Goal: Browse casually: Explore the website without a specific task or goal

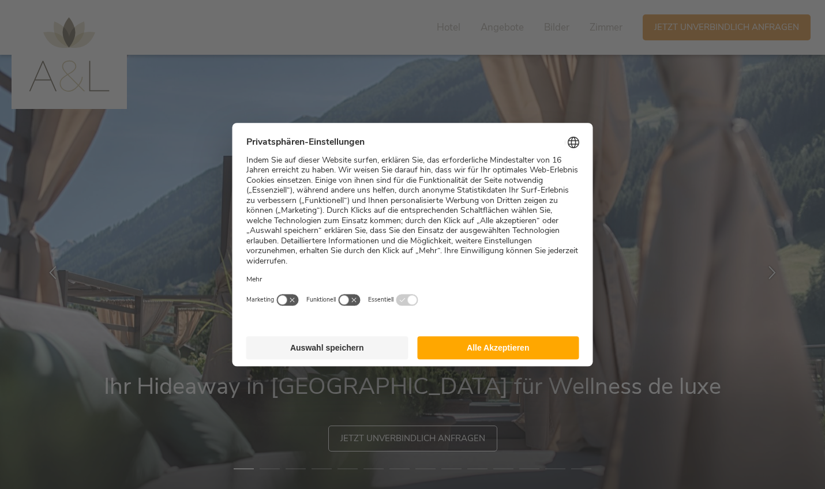
click at [464, 336] on button "Alle Akzeptieren" at bounding box center [498, 347] width 162 height 23
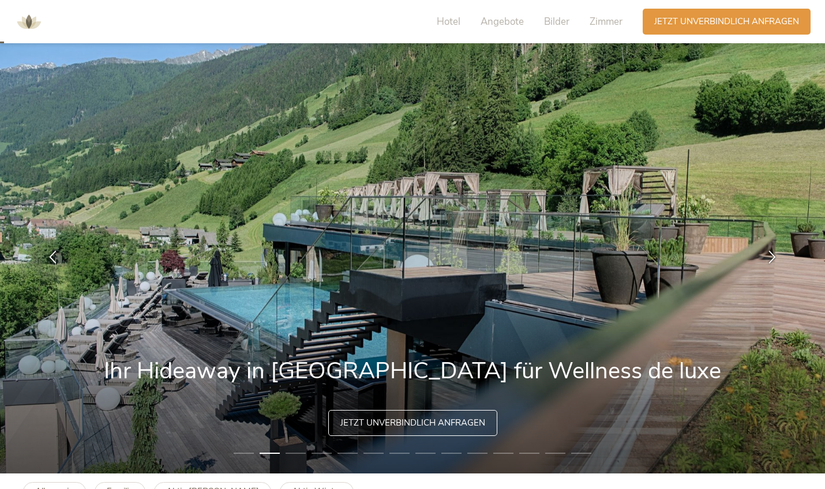
scroll to position [14, 0]
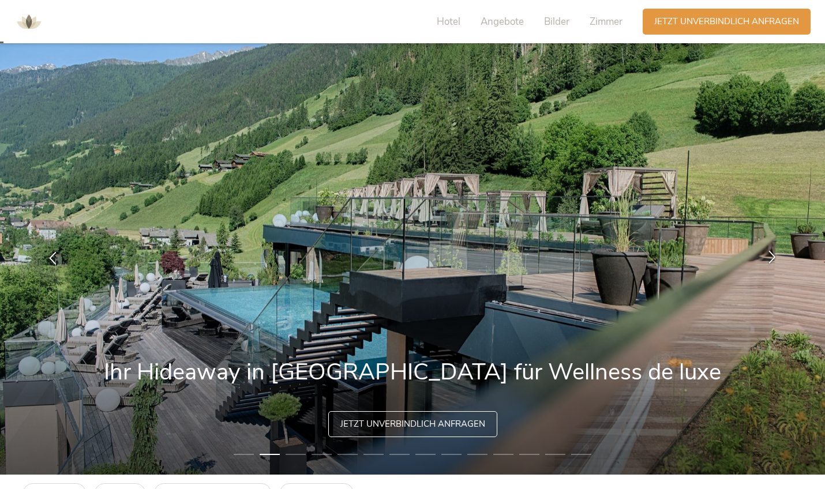
click at [771, 258] on icon at bounding box center [771, 256] width 13 height 13
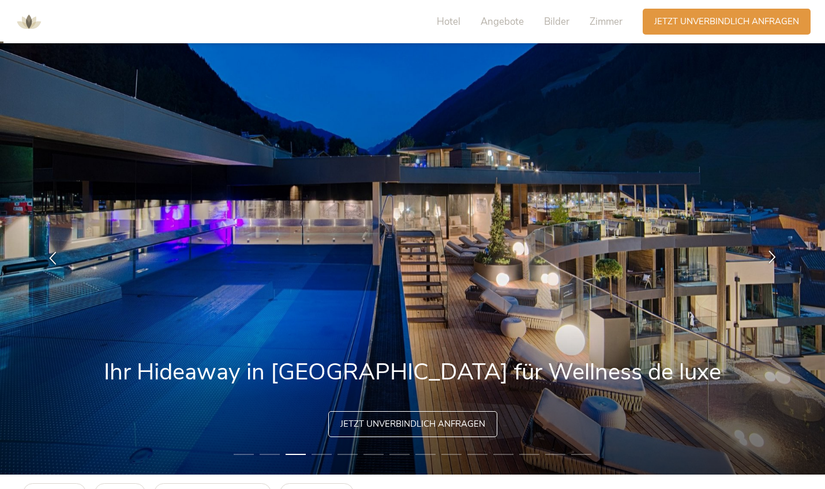
click at [771, 260] on icon at bounding box center [771, 256] width 13 height 13
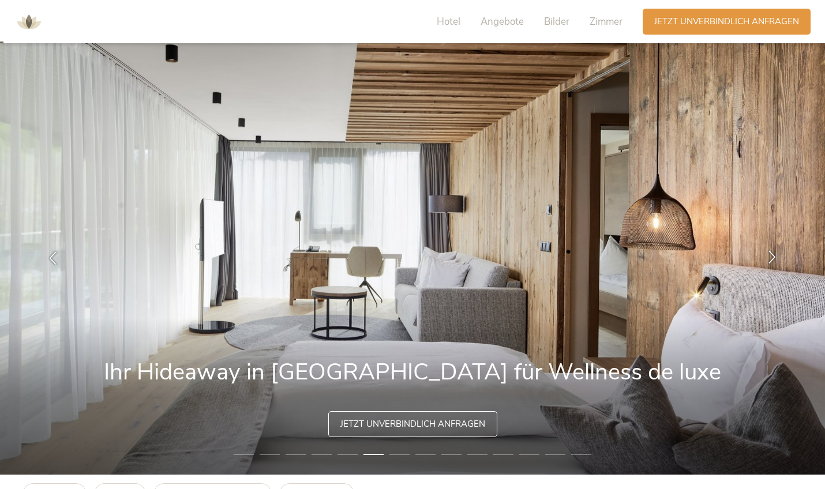
click at [771, 260] on icon at bounding box center [771, 256] width 13 height 13
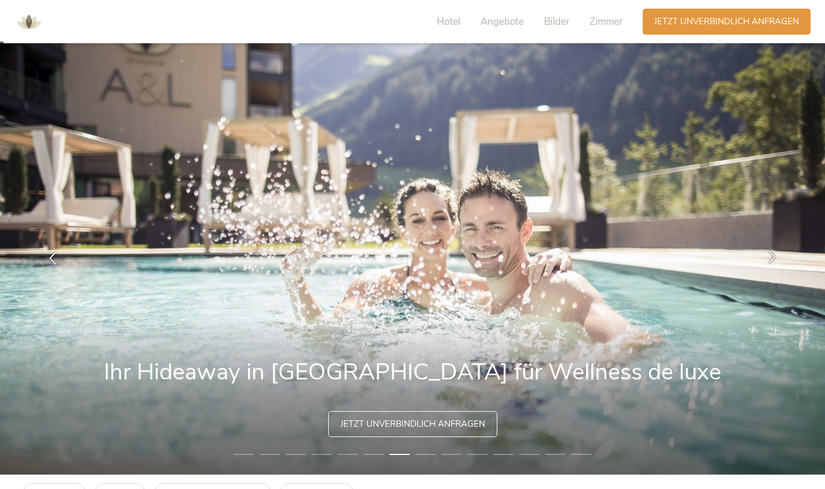
click at [771, 260] on icon at bounding box center [771, 256] width 13 height 13
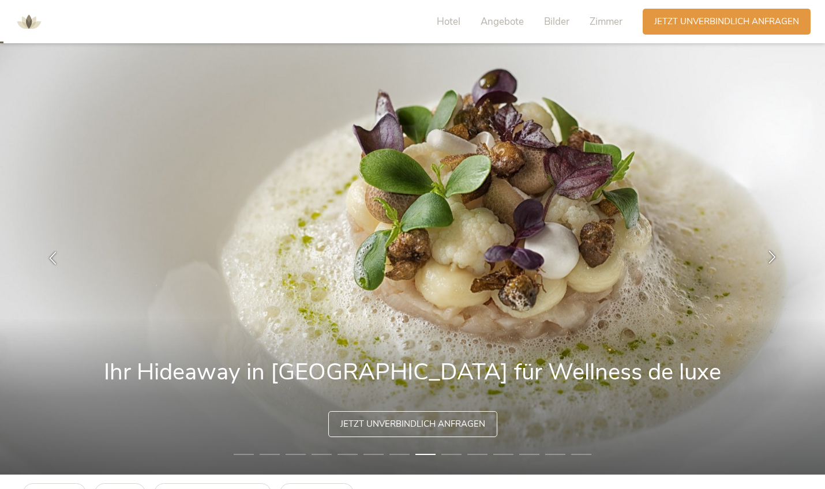
click at [771, 260] on icon at bounding box center [771, 256] width 13 height 13
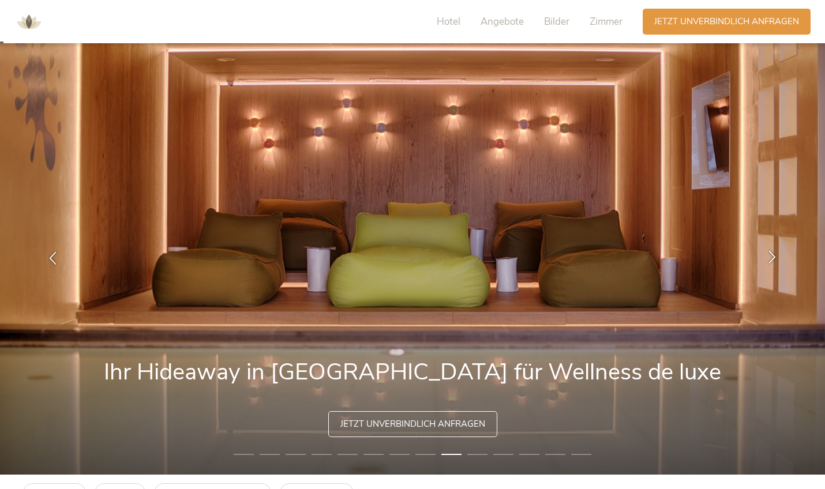
click at [771, 260] on icon at bounding box center [771, 256] width 13 height 13
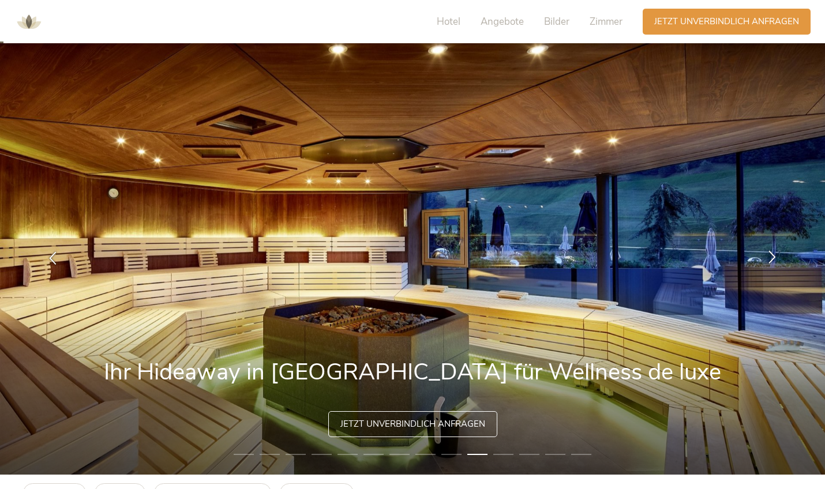
click at [771, 260] on icon at bounding box center [771, 256] width 13 height 13
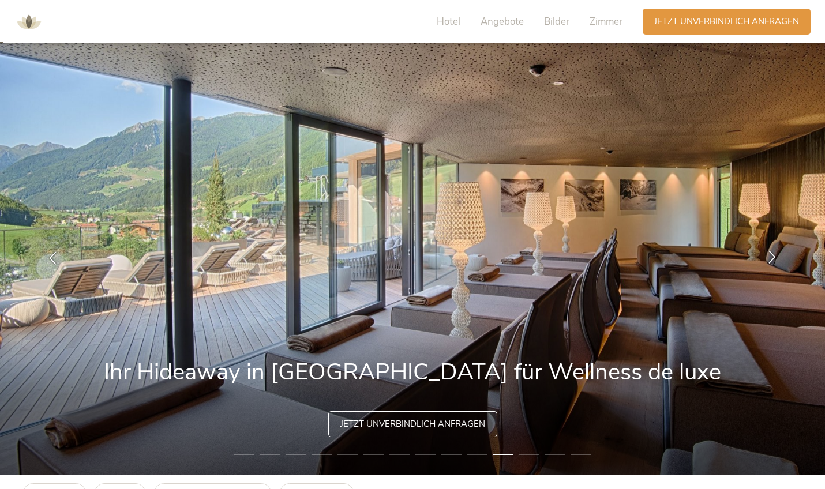
click at [771, 260] on icon at bounding box center [771, 256] width 13 height 13
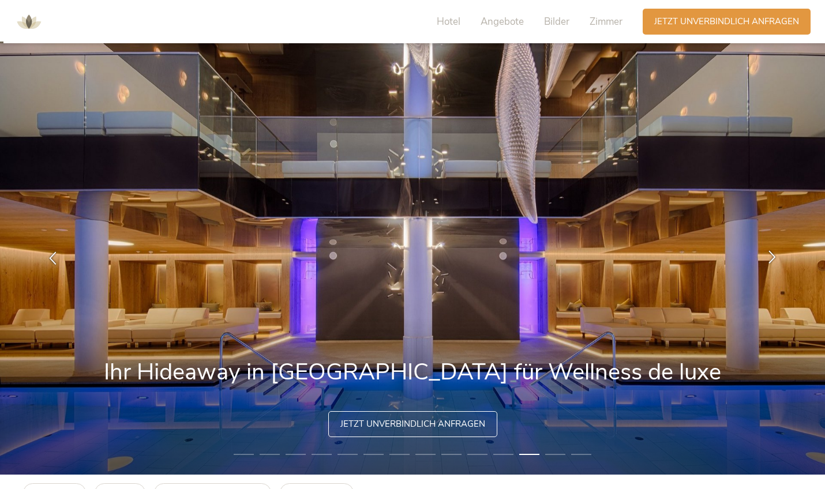
click at [771, 260] on icon at bounding box center [771, 256] width 13 height 13
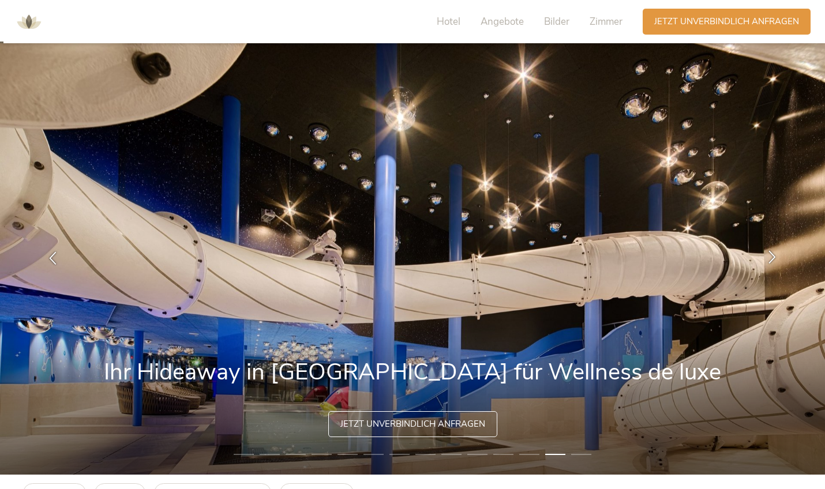
click at [771, 260] on icon at bounding box center [771, 256] width 13 height 13
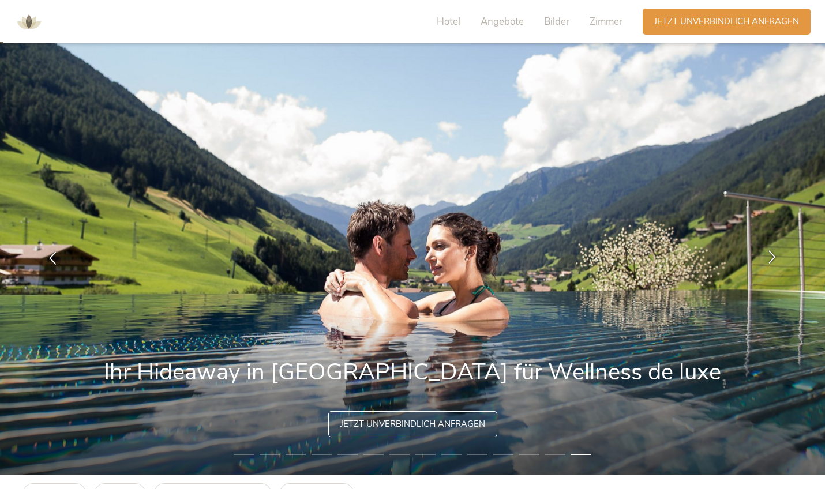
click at [771, 260] on icon at bounding box center [771, 256] width 13 height 13
